Goal: Information Seeking & Learning: Learn about a topic

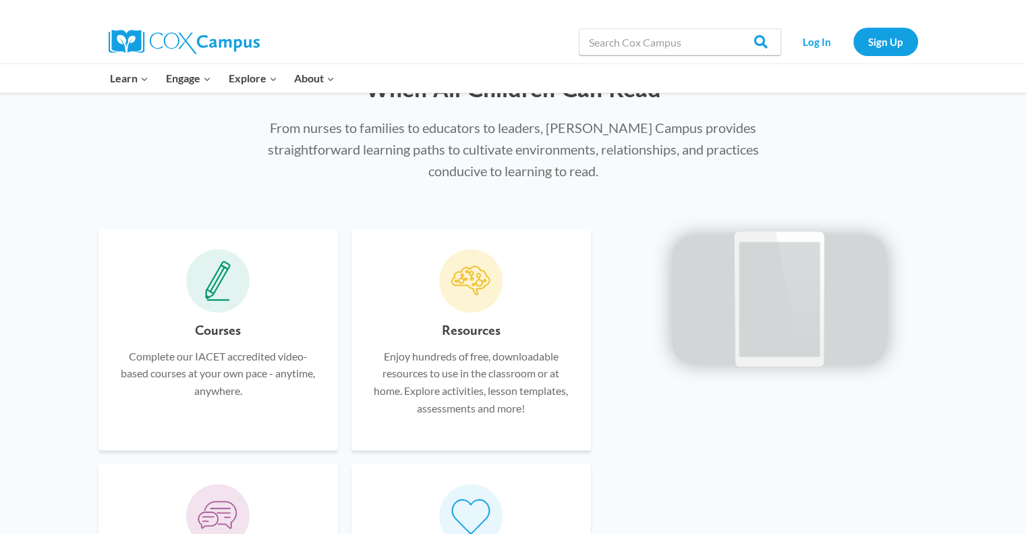
scroll to position [742, 0]
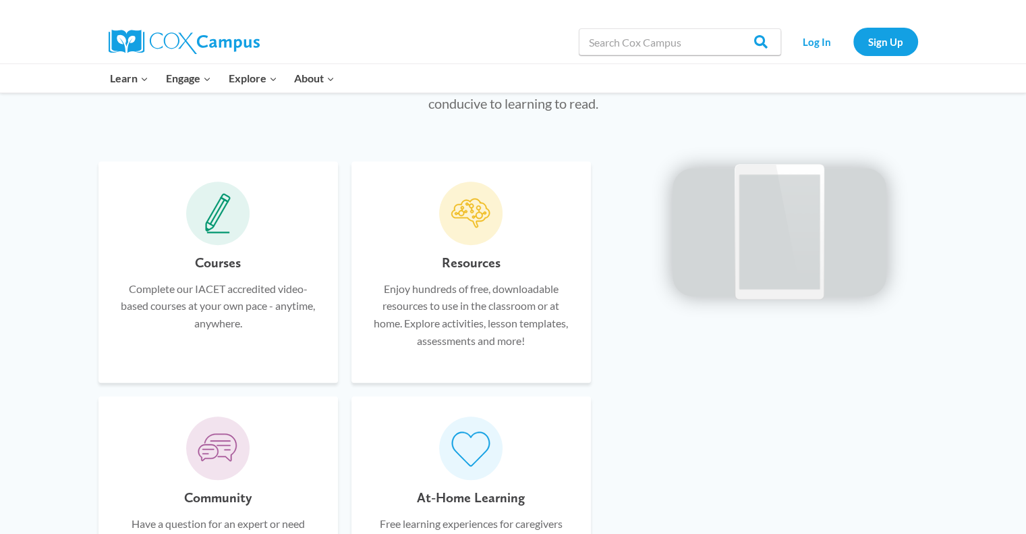
click at [216, 258] on h6 "Courses" at bounding box center [218, 263] width 46 height 22
click at [216, 221] on icon at bounding box center [217, 214] width 23 height 34
click at [221, 264] on h6 "Courses" at bounding box center [218, 263] width 46 height 22
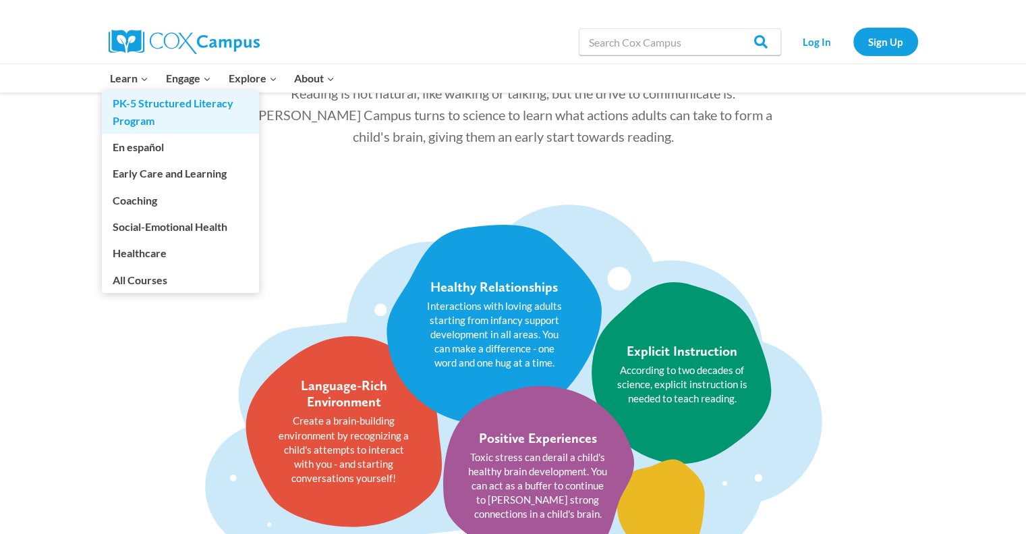
scroll to position [1484, 0]
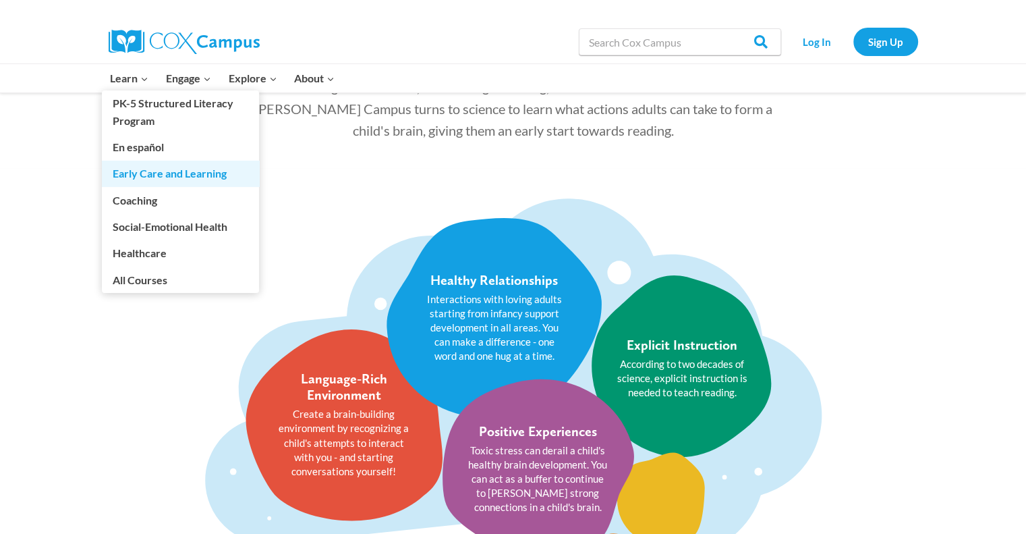
click at [148, 180] on link "Early Care and Learning" at bounding box center [180, 174] width 157 height 26
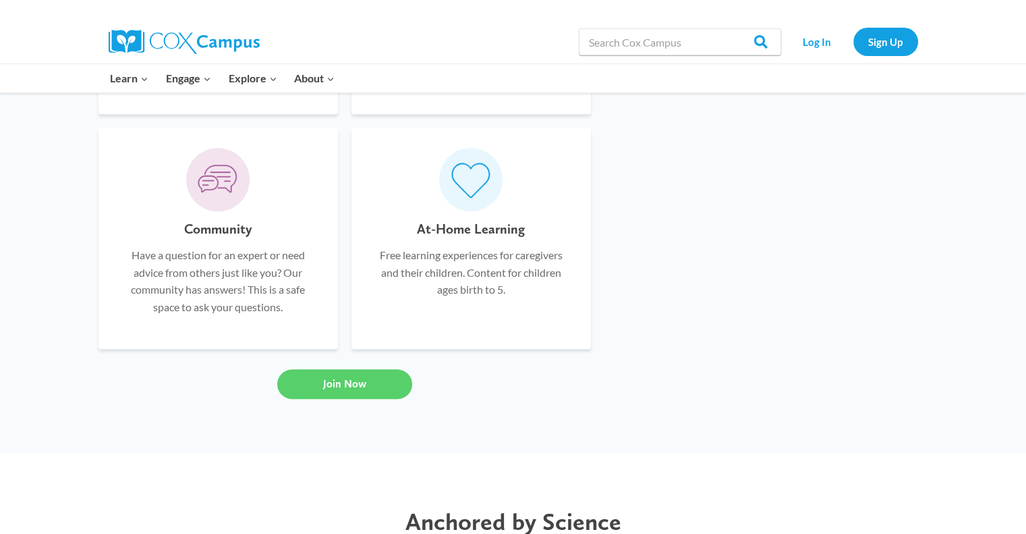
scroll to position [1012, 0]
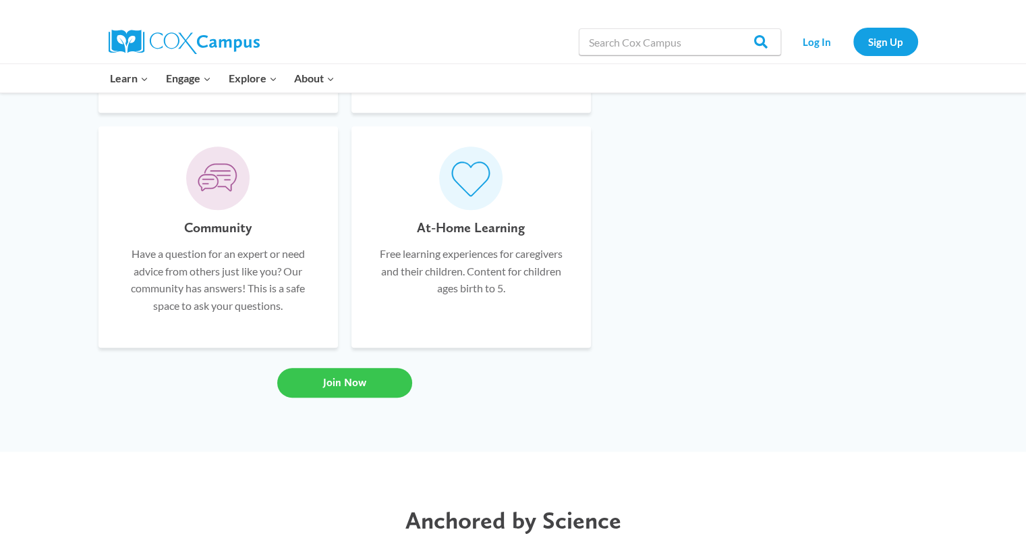
click at [331, 374] on link "Join Now" at bounding box center [344, 383] width 135 height 30
click at [889, 37] on link "Sign Up" at bounding box center [885, 42] width 65 height 28
